Goal: Use online tool/utility: Utilize a website feature to perform a specific function

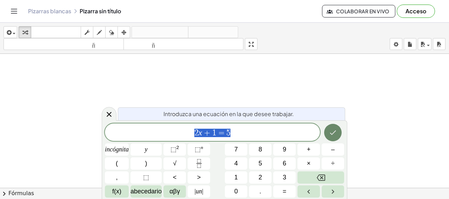
click at [331, 132] on icon "Hecho" at bounding box center [332, 133] width 8 height 8
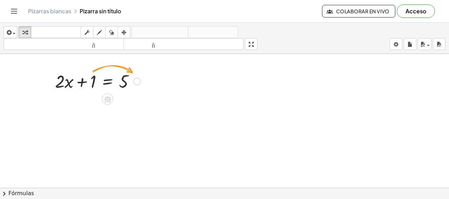
click at [89, 79] on div at bounding box center [98, 81] width 93 height 24
click at [93, 79] on div at bounding box center [98, 81] width 93 height 24
click at [101, 71] on div at bounding box center [98, 81] width 93 height 24
click at [97, 83] on div at bounding box center [98, 81] width 93 height 24
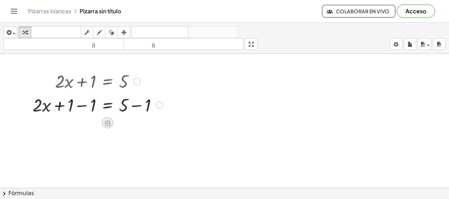
click at [109, 120] on icon at bounding box center [107, 123] width 7 height 7
click at [161, 106] on div at bounding box center [160, 106] width 8 height 8
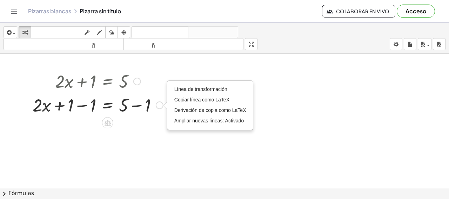
click at [160, 107] on div "Línea de transformación Copiar línea como LaTeX Derivación de copia como LaTeX …" at bounding box center [160, 106] width 8 height 8
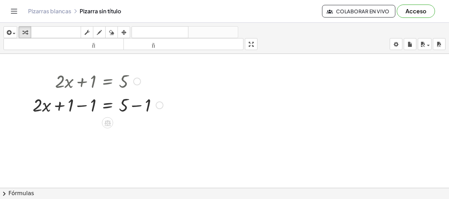
click at [158, 104] on div "Línea de transformación Copiar línea como LaTeX Derivación de copia como LaTeX …" at bounding box center [160, 106] width 8 height 8
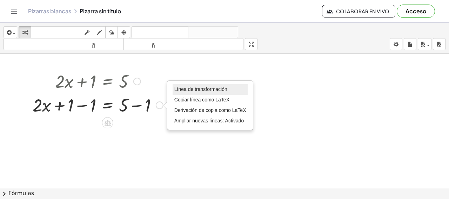
click at [212, 87] on li "Línea de transformación" at bounding box center [209, 89] width 75 height 11
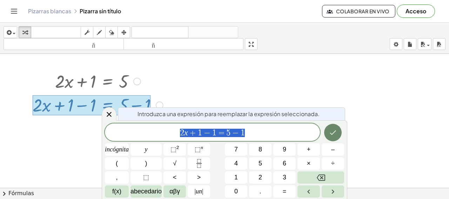
click at [331, 132] on icon "Hecho" at bounding box center [332, 133] width 8 height 8
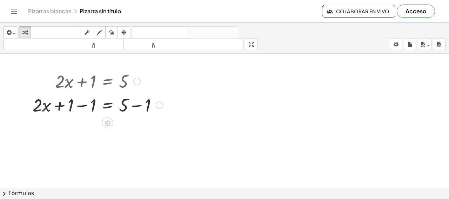
click at [162, 106] on div at bounding box center [160, 106] width 8 height 8
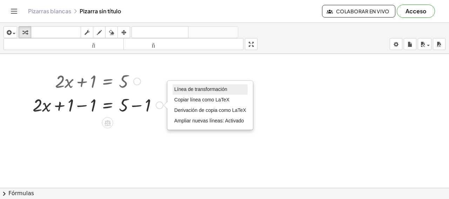
click at [206, 84] on li "Línea de transformación" at bounding box center [209, 89] width 75 height 11
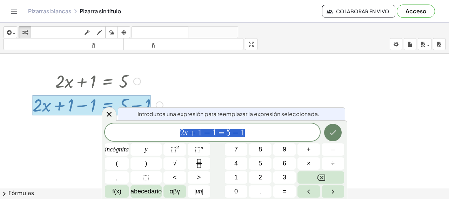
click at [335, 130] on icon "Hecho" at bounding box center [332, 133] width 8 height 8
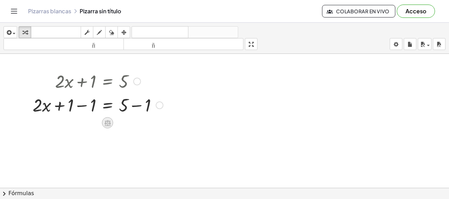
click at [109, 122] on icon at bounding box center [107, 123] width 7 height 7
click at [134, 123] on icon at bounding box center [136, 123] width 4 height 1
click at [108, 122] on icon at bounding box center [107, 123] width 7 height 7
click at [140, 122] on div at bounding box center [135, 122] width 11 height 11
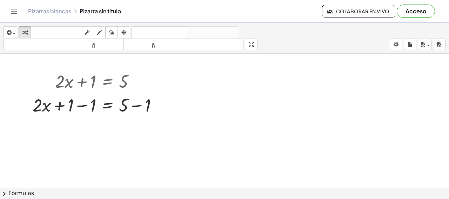
click at [4, 193] on span "chevron_right" at bounding box center [4, 194] width 8 height 8
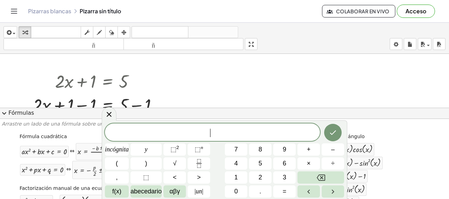
click at [6, 113] on span "expand_more" at bounding box center [4, 113] width 8 height 8
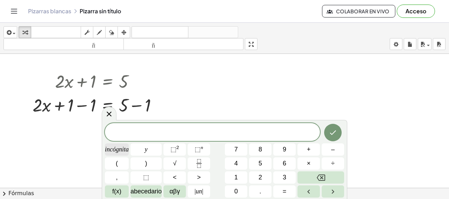
click at [117, 152] on font "incógnita" at bounding box center [117, 149] width 24 height 7
click at [338, 134] on button "Hecho" at bounding box center [333, 133] width 18 height 18
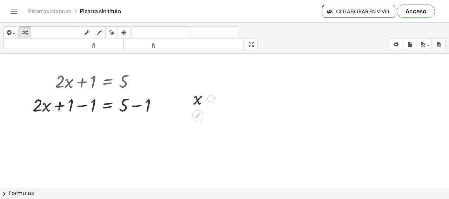
click at [196, 109] on div at bounding box center [204, 98] width 28 height 23
click at [210, 96] on div at bounding box center [211, 99] width 8 height 8
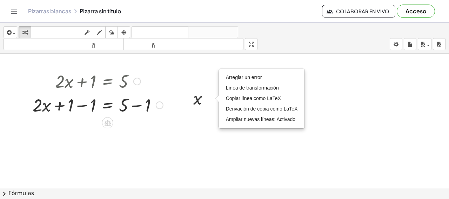
click at [158, 106] on div at bounding box center [160, 106] width 8 height 8
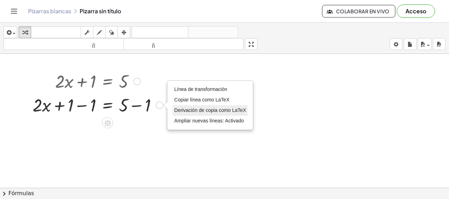
click at [204, 109] on font "Derivación de copia como LaTeX" at bounding box center [210, 111] width 72 height 6
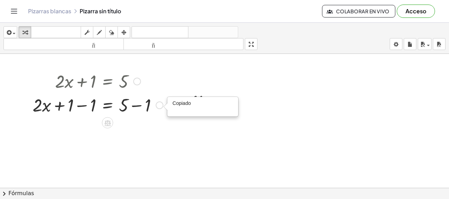
click at [158, 105] on div "Copiado done" at bounding box center [160, 106] width 8 height 8
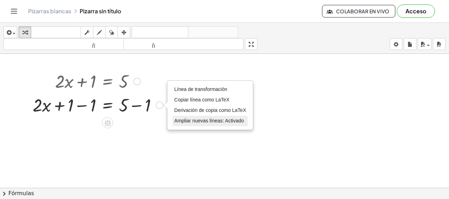
click at [199, 122] on font "Ampliar nuevas líneas: Activado" at bounding box center [208, 121] width 69 height 6
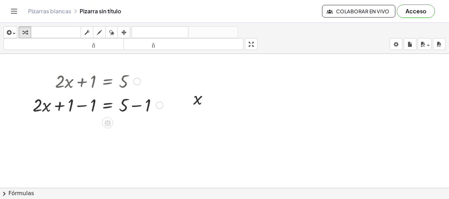
click at [161, 105] on div "Línea de transformación Copiar línea como LaTeX Derivación de copia como LaTeX …" at bounding box center [160, 106] width 8 height 8
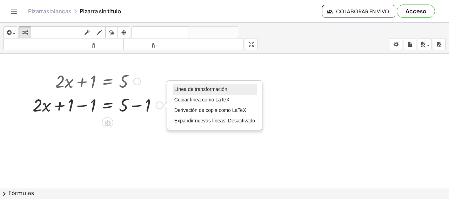
click at [221, 86] on li "Línea de transformación" at bounding box center [214, 89] width 84 height 11
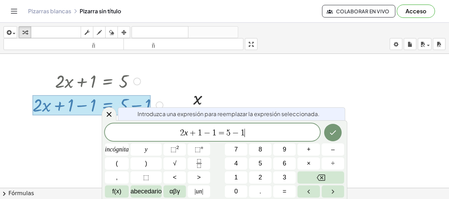
click at [260, 130] on span "2 x + 1 − 1 = 5 − 1 ​" at bounding box center [212, 133] width 215 height 10
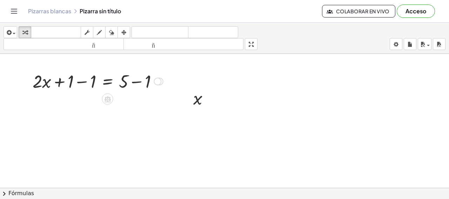
click at [161, 84] on div at bounding box center [160, 82] width 8 height 8
click at [159, 82] on div "Línea de transformación Copiar línea como LaTeX Derivación de copia como LaTeX …" at bounding box center [158, 82] width 8 height 8
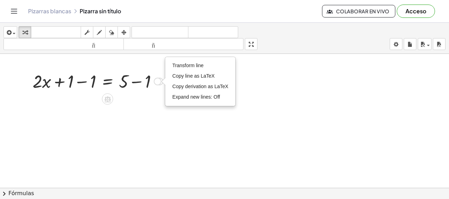
click at [159, 82] on div "Transform line Copy line as LaTeX Copy derivation as LaTeX Expand new lines: Off" at bounding box center [158, 82] width 8 height 8
click at [159, 82] on div "Línea de transformación Copiar línea como LaTeX Derivación de copia como LaTeX …" at bounding box center [158, 82] width 8 height 8
click at [88, 85] on div at bounding box center [97, 81] width 137 height 24
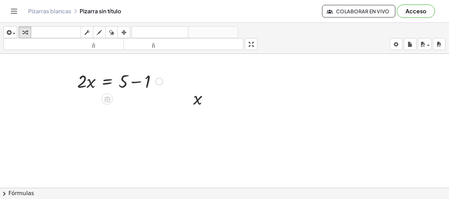
click at [117, 81] on div at bounding box center [120, 81] width 93 height 24
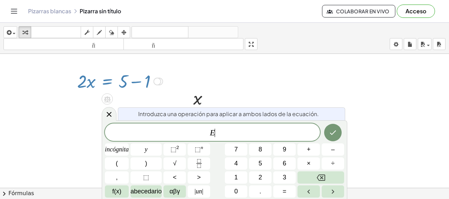
click at [123, 80] on div at bounding box center [120, 81] width 93 height 24
click at [144, 90] on div at bounding box center [120, 81] width 93 height 24
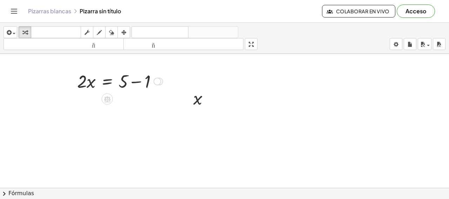
drag, startPoint x: 151, startPoint y: 117, endPoint x: 170, endPoint y: 123, distance: 19.8
drag, startPoint x: 145, startPoint y: 82, endPoint x: 141, endPoint y: 83, distance: 3.9
click at [144, 82] on div at bounding box center [120, 81] width 93 height 24
click at [143, 82] on div at bounding box center [120, 81] width 93 height 24
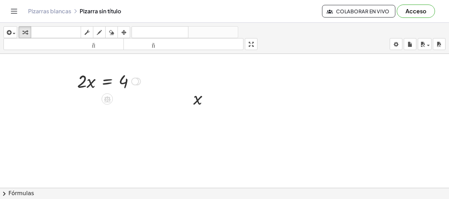
click at [136, 82] on div "Línea de transformación Copiar línea como LaTeX Derivación de copia como LaTeX …" at bounding box center [135, 82] width 8 height 8
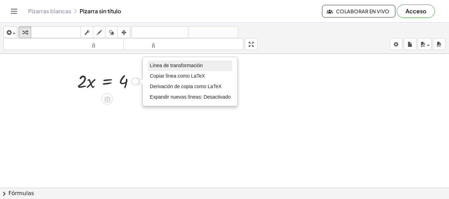
click at [206, 70] on li "Línea de transformación" at bounding box center [190, 66] width 84 height 11
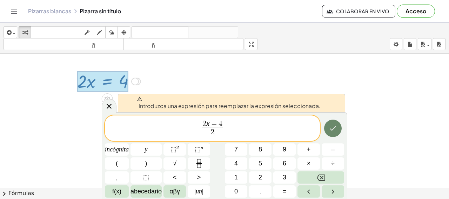
click at [334, 128] on icon "Hecho" at bounding box center [332, 128] width 8 height 8
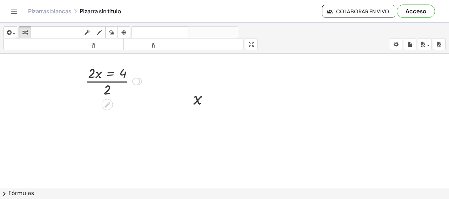
click at [137, 80] on div "Línea de transformación Copiar línea como LaTeX Derivación de copia como LaTeX …" at bounding box center [136, 82] width 8 height 8
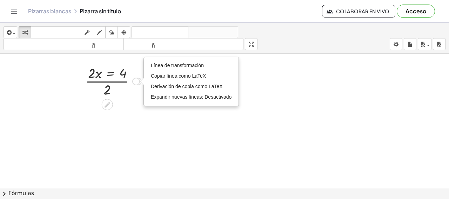
click at [120, 76] on div at bounding box center [113, 80] width 63 height 35
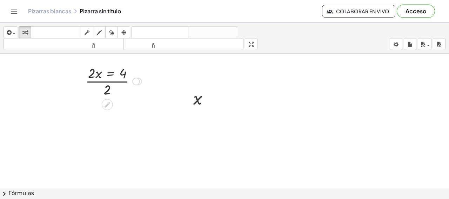
click at [123, 72] on div at bounding box center [113, 80] width 63 height 35
click at [95, 79] on div at bounding box center [113, 80] width 63 height 35
click at [95, 78] on div at bounding box center [113, 80] width 63 height 35
click at [136, 82] on div at bounding box center [135, 82] width 8 height 8
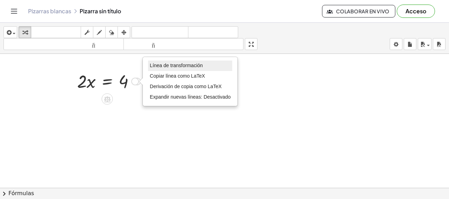
click at [175, 62] on li "Línea de transformación" at bounding box center [190, 66] width 84 height 11
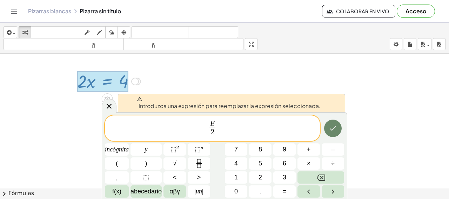
click at [328, 128] on icon "Hecho" at bounding box center [332, 128] width 8 height 8
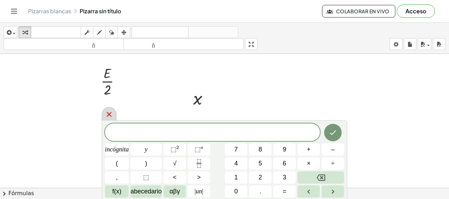
click at [112, 111] on icon at bounding box center [109, 114] width 8 height 8
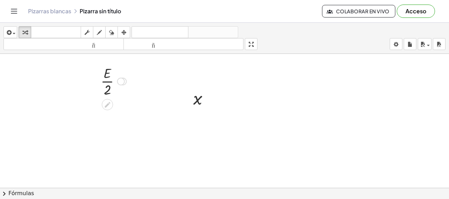
click at [106, 81] on div at bounding box center [113, 80] width 33 height 35
click at [66, 9] on font "Pizarras blancas" at bounding box center [49, 10] width 43 height 7
click at [257, 32] on div "insertar Seleccione uno: Expresión matemática Función Texto Vídeo de YouTube Gr…" at bounding box center [224, 38] width 449 height 31
